Goal: Find specific page/section: Find specific page/section

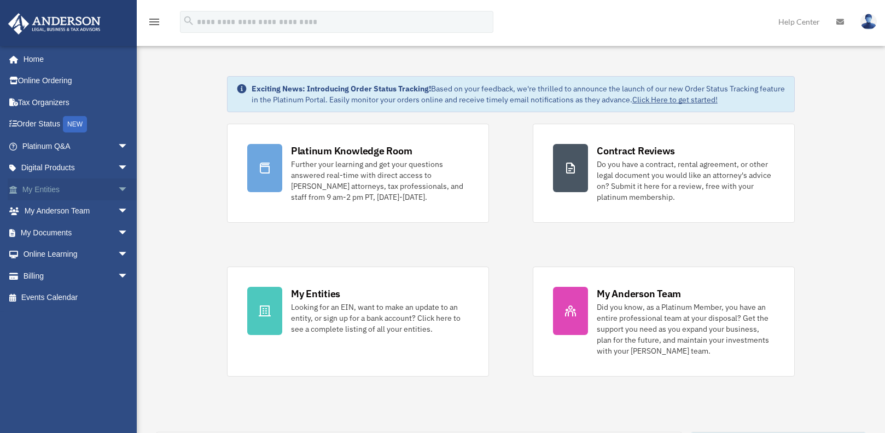
click at [118, 190] on span "arrow_drop_down" at bounding box center [129, 189] width 22 height 22
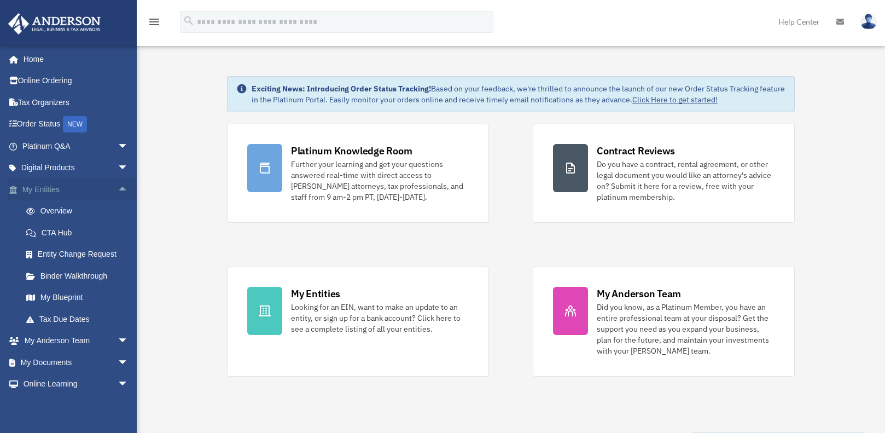
click at [118, 193] on span "arrow_drop_up" at bounding box center [129, 189] width 22 height 22
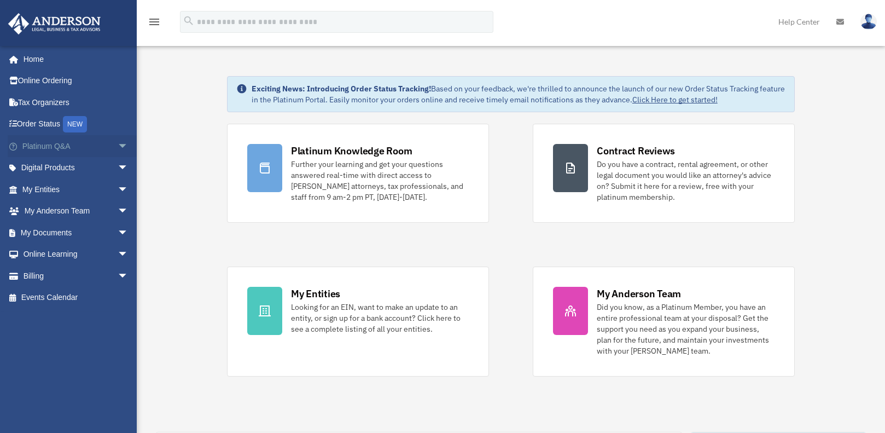
click at [118, 147] on span "arrow_drop_down" at bounding box center [129, 146] width 22 height 22
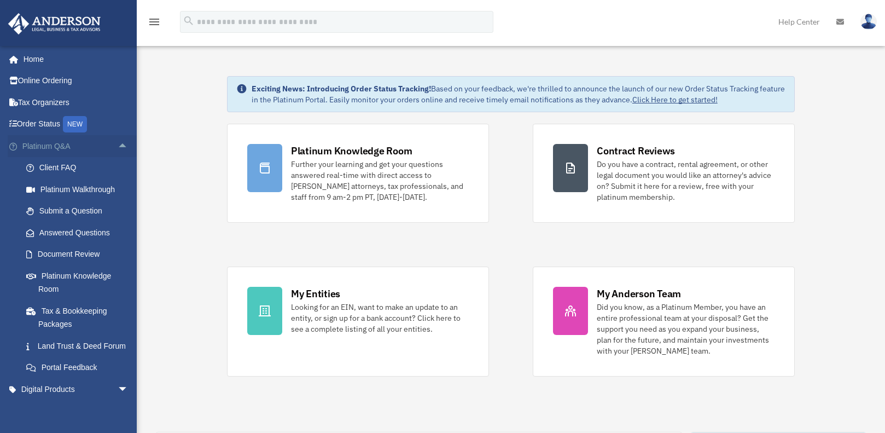
click at [118, 144] on span "arrow_drop_up" at bounding box center [129, 146] width 22 height 22
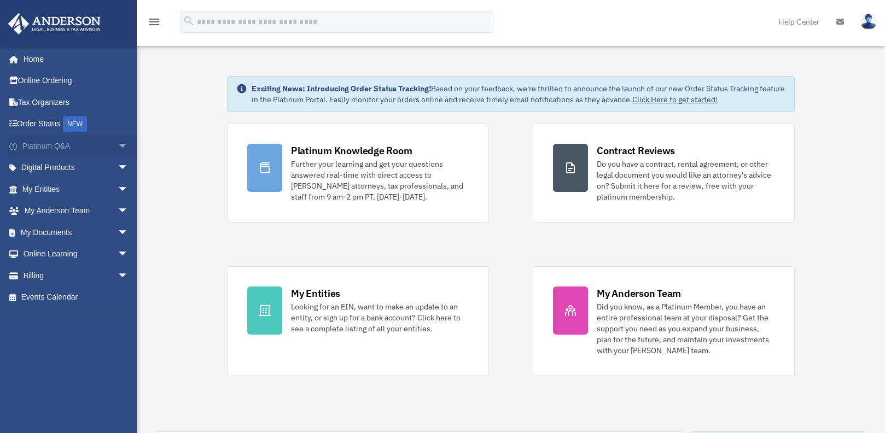
click at [118, 148] on span "arrow_drop_down" at bounding box center [129, 146] width 22 height 22
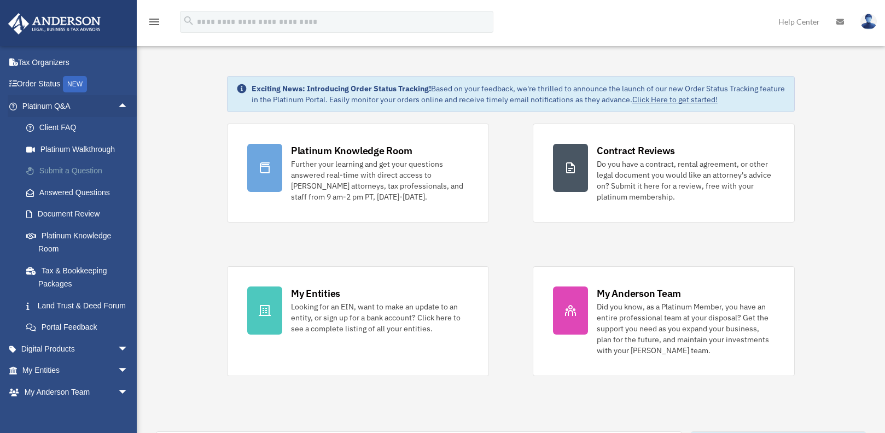
scroll to position [55, 0]
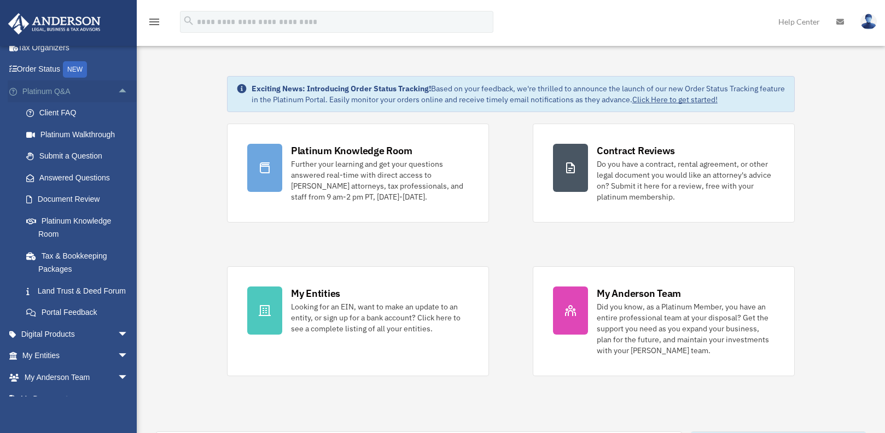
click at [118, 89] on span "arrow_drop_up" at bounding box center [129, 91] width 22 height 22
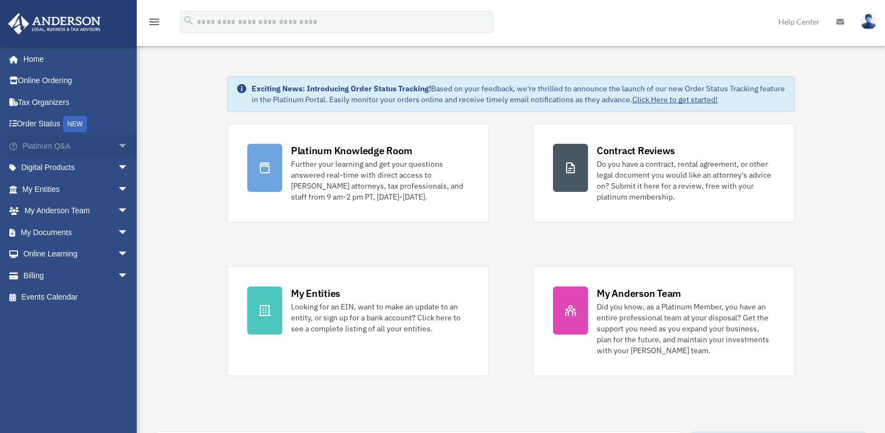
scroll to position [0, 0]
click at [118, 147] on span "arrow_drop_down" at bounding box center [129, 146] width 22 height 22
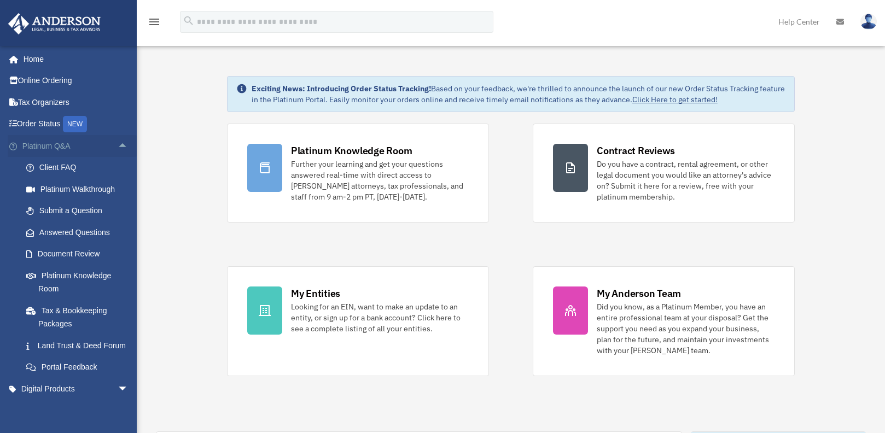
click at [118, 144] on span "arrow_drop_up" at bounding box center [129, 146] width 22 height 22
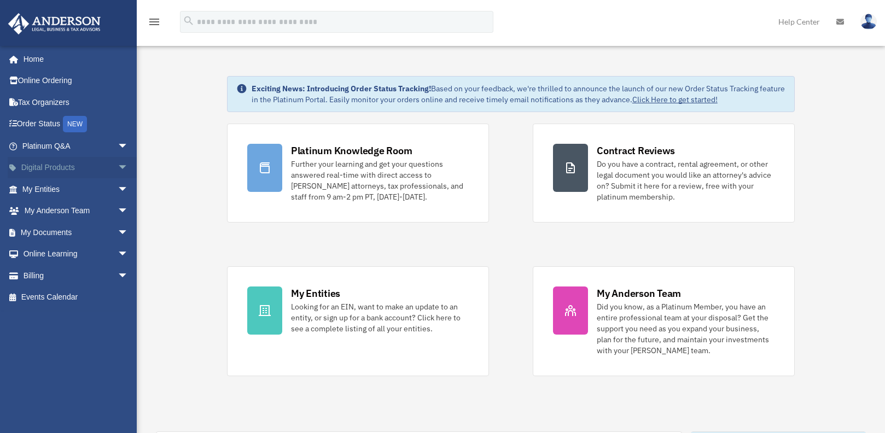
click at [118, 167] on span "arrow_drop_down" at bounding box center [129, 168] width 22 height 22
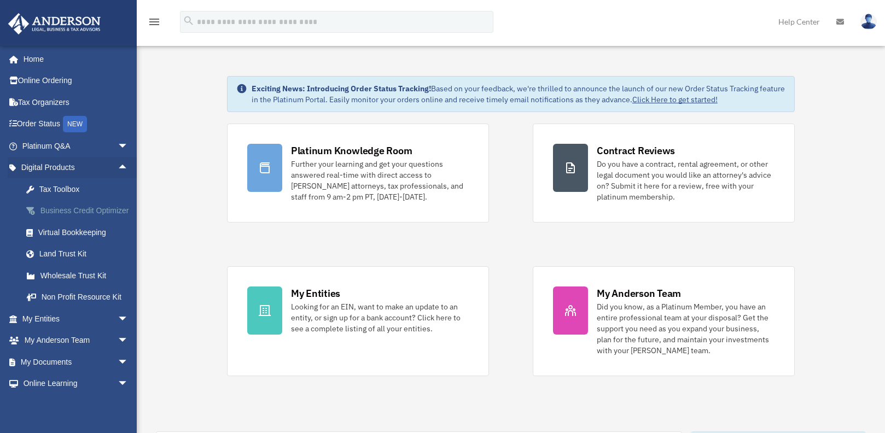
click at [60, 218] on div "Business Credit Optimizer" at bounding box center [84, 211] width 93 height 14
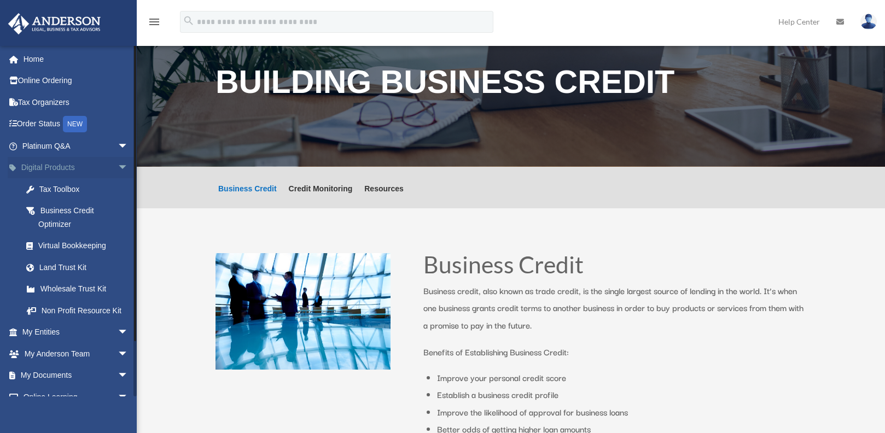
click at [118, 168] on span "arrow_drop_down" at bounding box center [129, 168] width 22 height 22
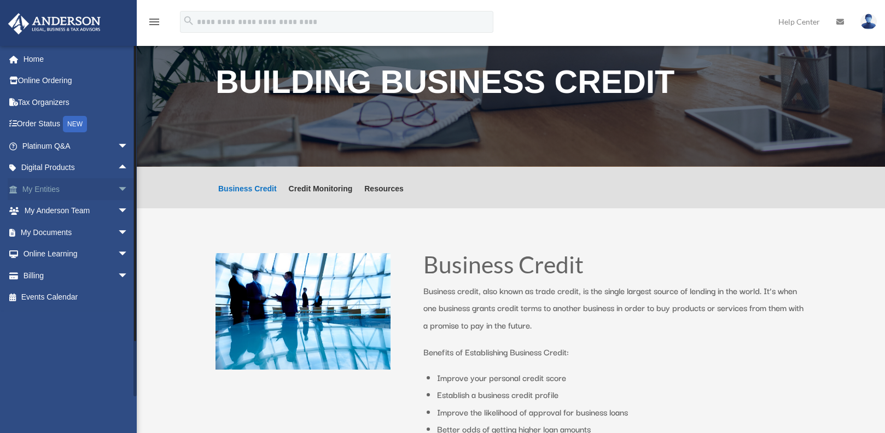
click at [118, 193] on span "arrow_drop_down" at bounding box center [129, 189] width 22 height 22
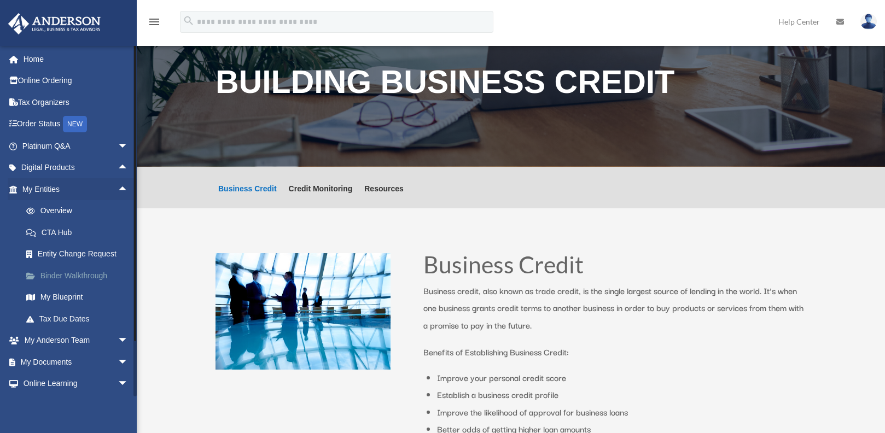
click at [81, 279] on link "Binder Walkthrough" at bounding box center [80, 276] width 130 height 22
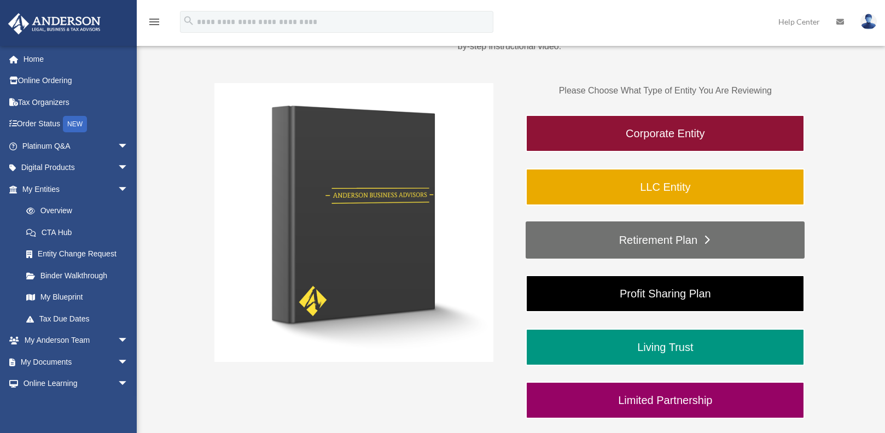
scroll to position [164, 0]
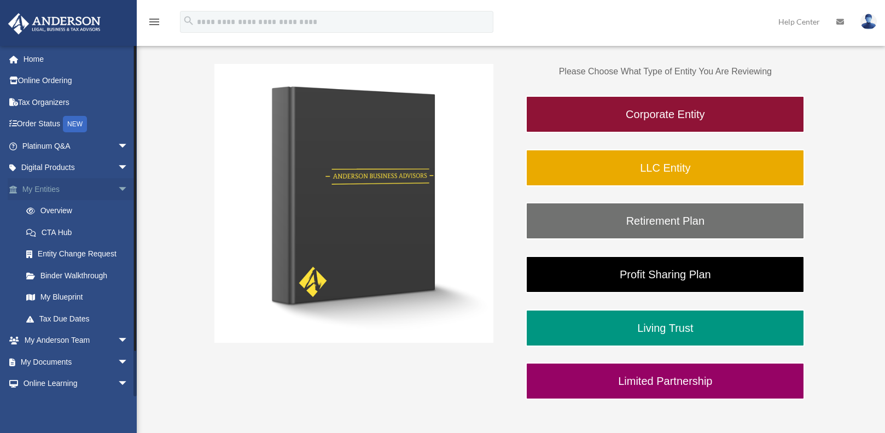
click at [118, 188] on span "arrow_drop_down" at bounding box center [129, 189] width 22 height 22
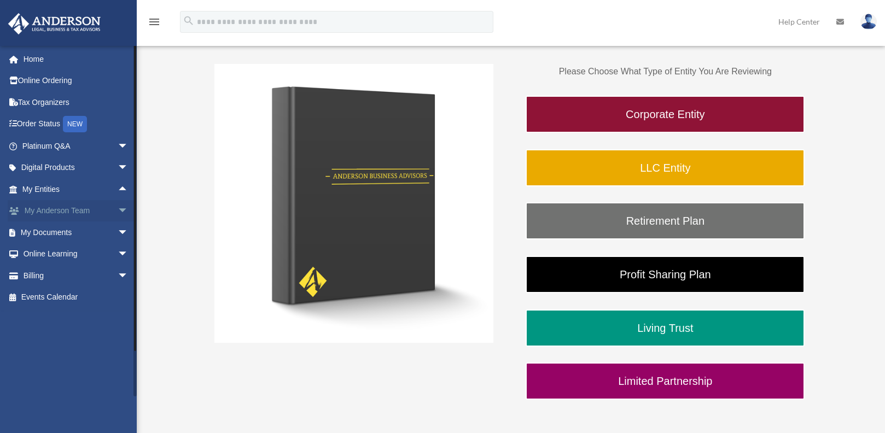
click at [118, 211] on span "arrow_drop_down" at bounding box center [129, 211] width 22 height 22
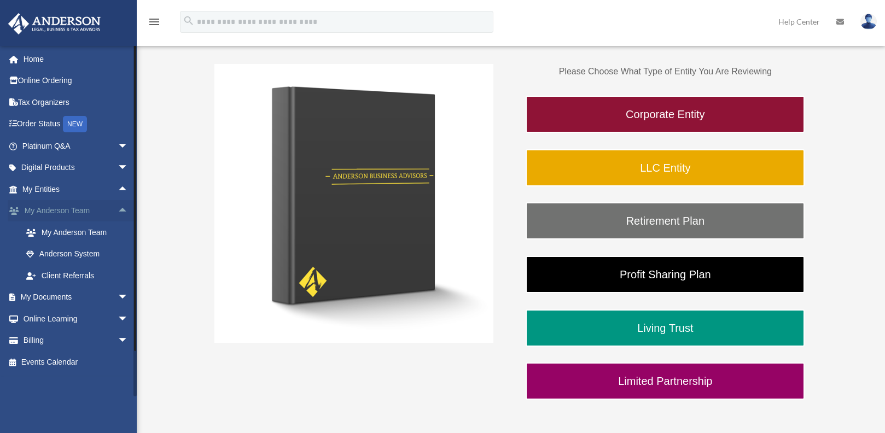
click at [118, 211] on span "arrow_drop_up" at bounding box center [129, 211] width 22 height 22
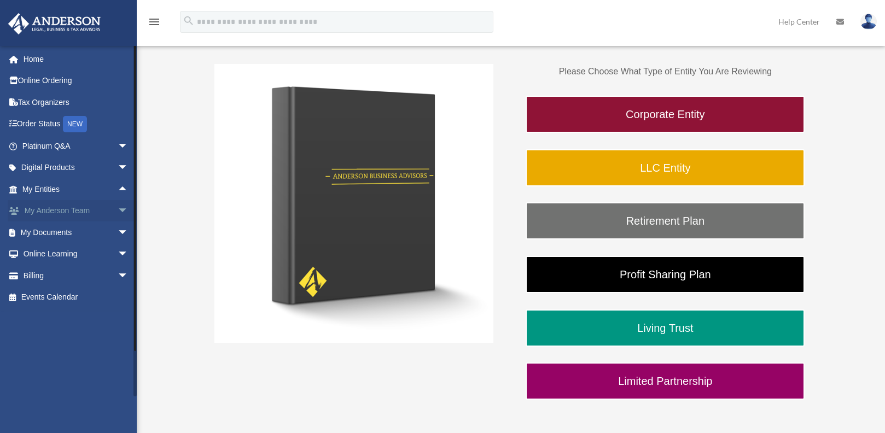
click at [118, 211] on span "arrow_drop_down" at bounding box center [129, 211] width 22 height 22
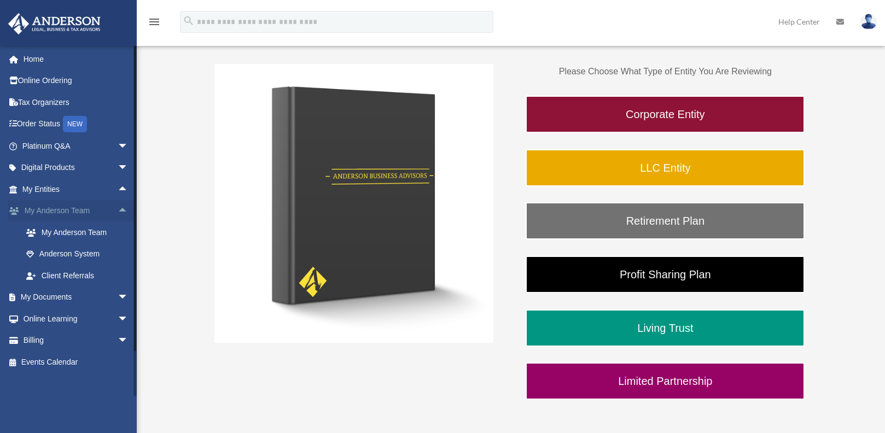
click at [118, 211] on span "arrow_drop_up" at bounding box center [129, 211] width 22 height 22
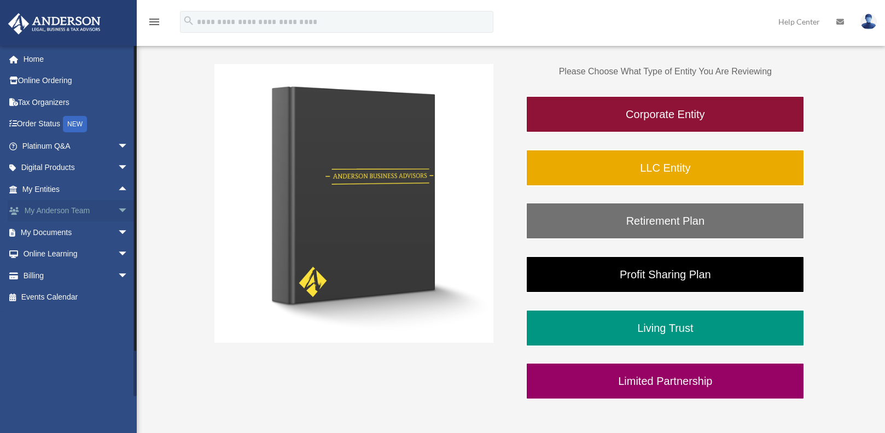
click at [118, 214] on span "arrow_drop_down" at bounding box center [129, 211] width 22 height 22
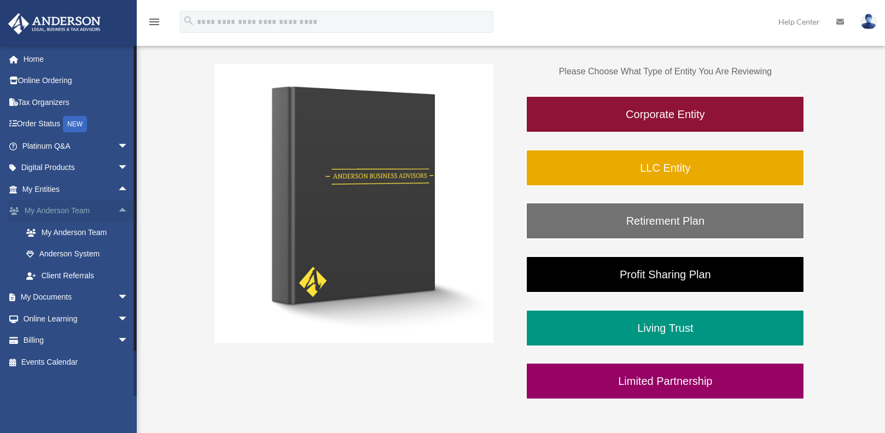
click at [118, 214] on span "arrow_drop_up" at bounding box center [129, 211] width 22 height 22
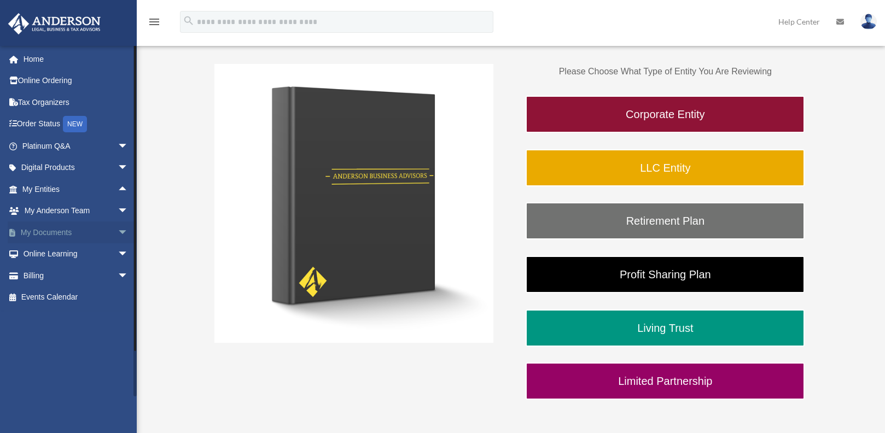
click at [118, 235] on span "arrow_drop_down" at bounding box center [129, 233] width 22 height 22
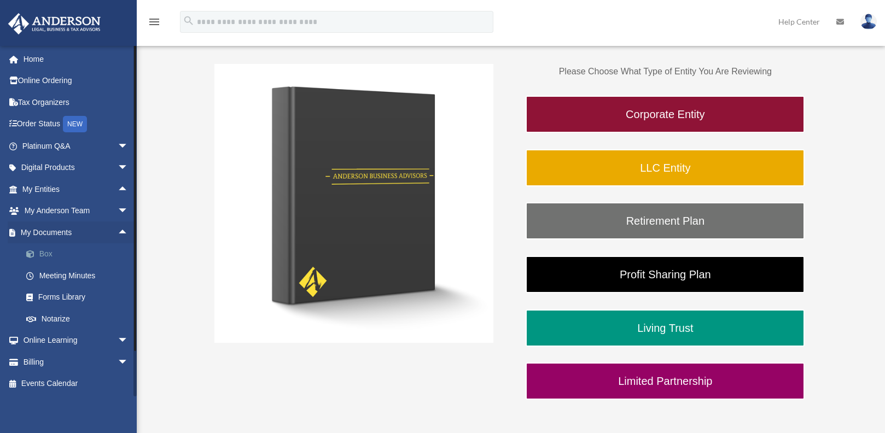
click at [50, 259] on link "Box" at bounding box center [80, 254] width 130 height 22
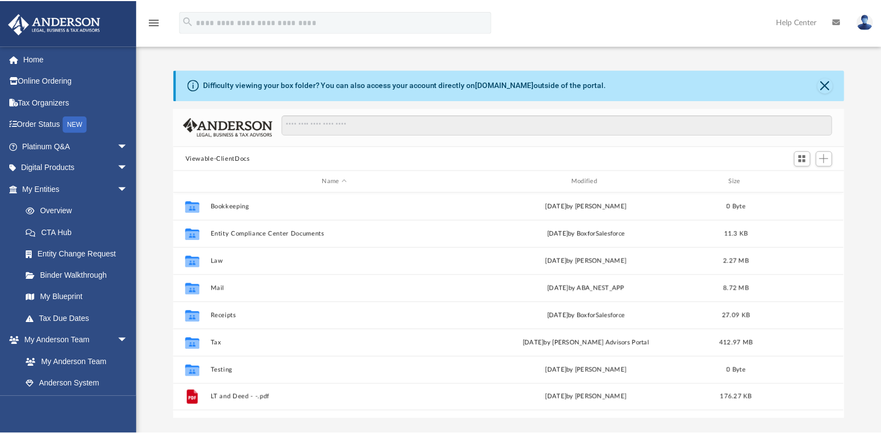
scroll to position [241, 665]
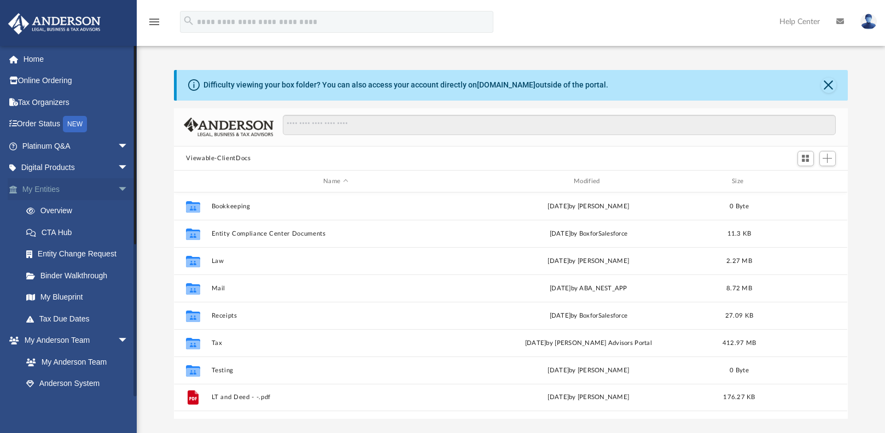
click at [118, 189] on span "arrow_drop_down" at bounding box center [129, 189] width 22 height 22
click at [118, 208] on span "arrow_drop_down" at bounding box center [129, 211] width 22 height 22
click at [118, 233] on span "arrow_drop_down" at bounding box center [129, 233] width 22 height 22
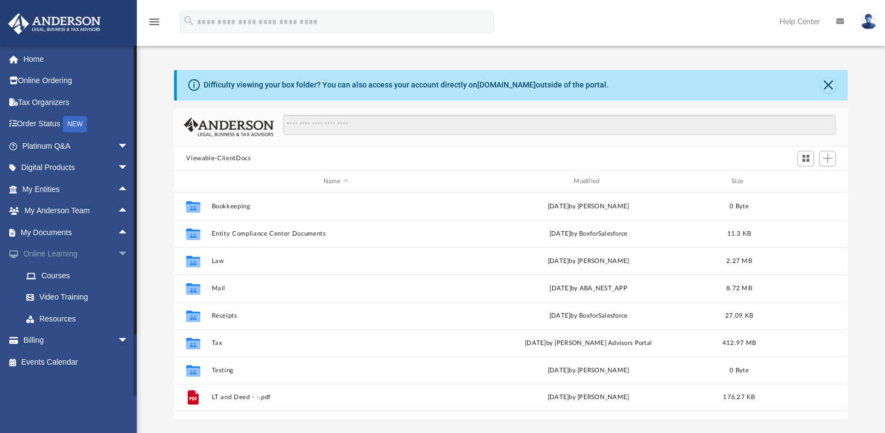
click at [118, 254] on span "arrow_drop_down" at bounding box center [129, 254] width 22 height 22
click at [118, 278] on span "arrow_drop_down" at bounding box center [129, 276] width 22 height 22
click at [118, 230] on span "arrow_drop_up" at bounding box center [129, 233] width 22 height 22
click at [118, 230] on span "arrow_drop_down" at bounding box center [129, 233] width 22 height 22
click at [118, 277] on span "arrow_drop_up" at bounding box center [129, 276] width 22 height 22
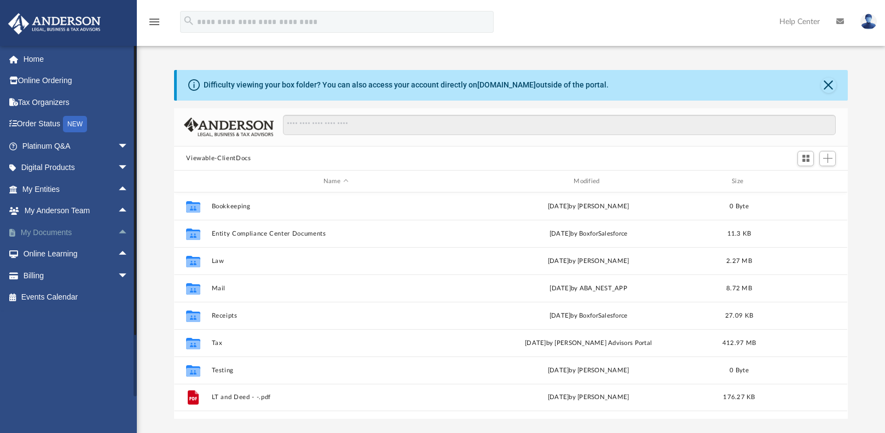
click at [118, 231] on span "arrow_drop_up" at bounding box center [129, 233] width 22 height 22
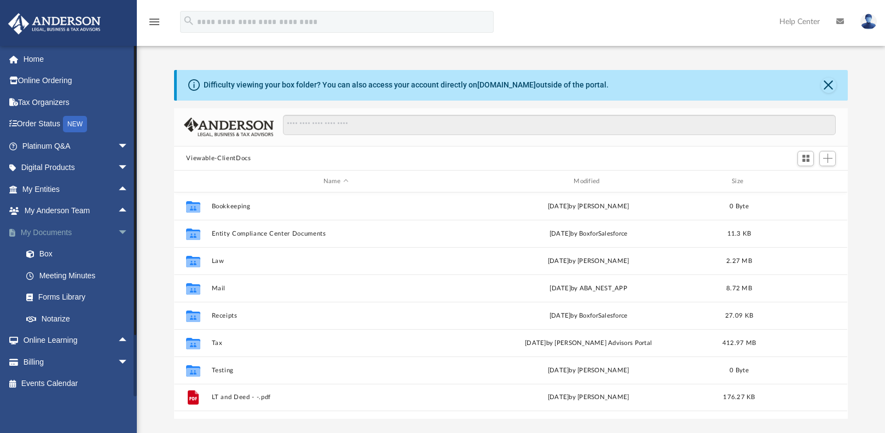
click at [118, 230] on span "arrow_drop_down" at bounding box center [129, 233] width 22 height 22
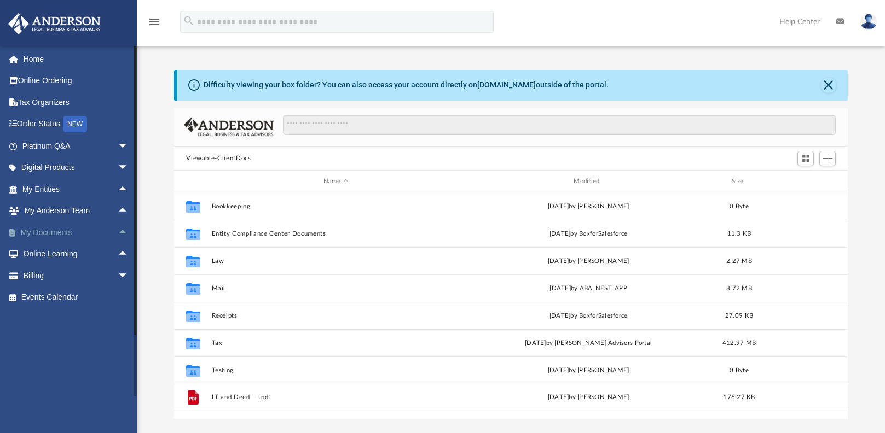
click at [118, 230] on span "arrow_drop_up" at bounding box center [129, 233] width 22 height 22
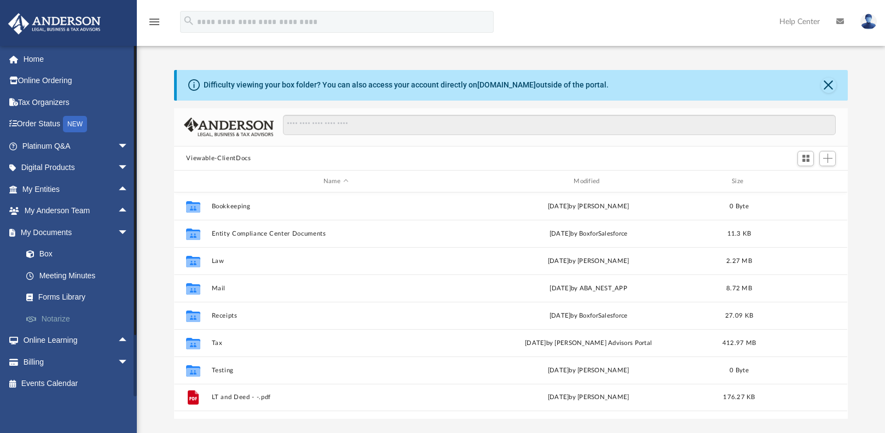
click at [57, 321] on link "Notarize" at bounding box center [80, 319] width 130 height 22
